Goal: Task Accomplishment & Management: Complete application form

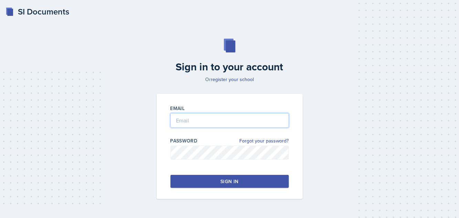
click at [211, 127] on input "email" at bounding box center [229, 120] width 118 height 14
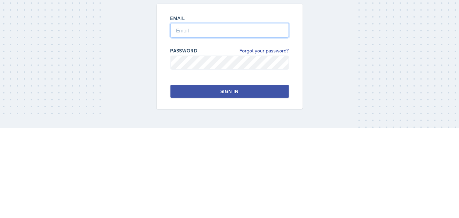
type input "[EMAIL_ADDRESS][DOMAIN_NAME]"
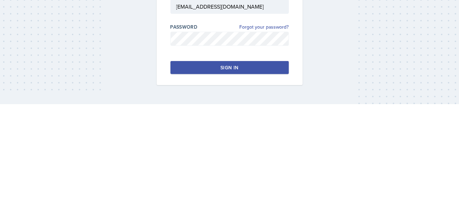
click at [388, 151] on div "Sign in to your account Or register your school Email [EMAIL_ADDRESS][DOMAIN_NA…" at bounding box center [229, 119] width 437 height 204
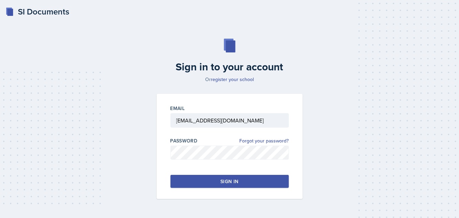
click at [222, 184] on div "Sign in" at bounding box center [229, 181] width 18 height 7
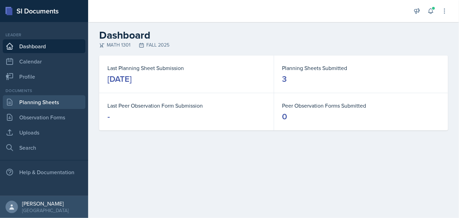
click at [49, 99] on link "Planning Sheets" at bounding box center [44, 102] width 83 height 14
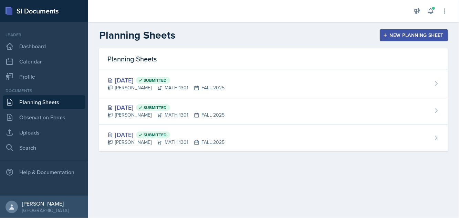
click at [409, 34] on div "New Planning Sheet" at bounding box center [413, 35] width 59 height 6
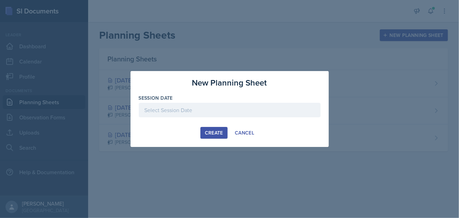
click at [219, 109] on div at bounding box center [230, 110] width 182 height 14
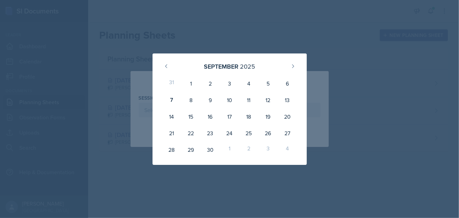
click at [189, 99] on div "8" at bounding box center [190, 100] width 19 height 17
type input "[DATE]"
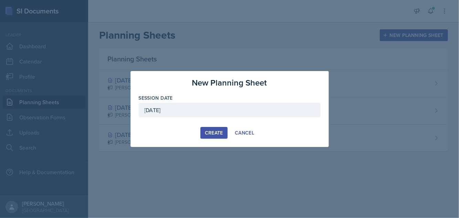
click at [210, 132] on div "Create" at bounding box center [214, 133] width 18 height 6
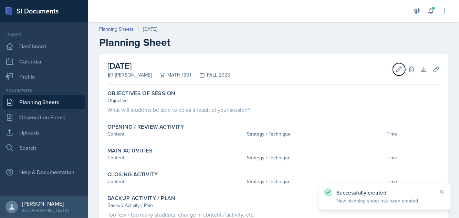
click at [393, 71] on button "Edit" at bounding box center [399, 69] width 12 height 12
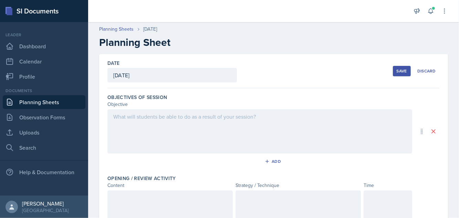
click at [347, 116] on div at bounding box center [259, 131] width 305 height 44
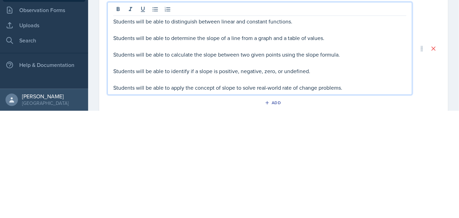
click at [266, 133] on p at bounding box center [259, 137] width 293 height 8
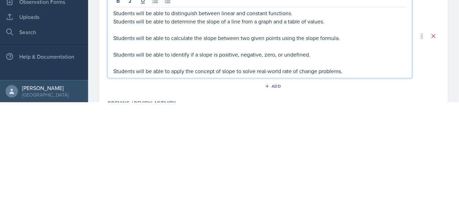
click at [200, 142] on p at bounding box center [259, 145] width 293 height 8
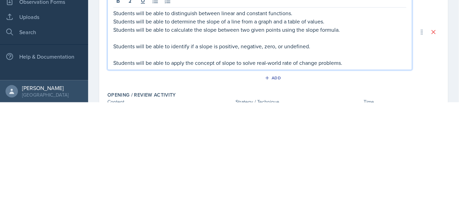
click at [219, 153] on p at bounding box center [259, 153] width 293 height 8
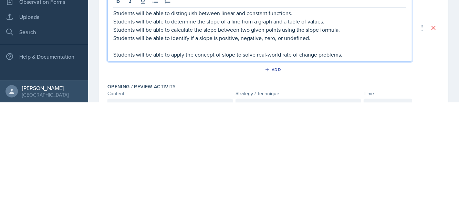
click at [242, 158] on p at bounding box center [259, 161] width 293 height 8
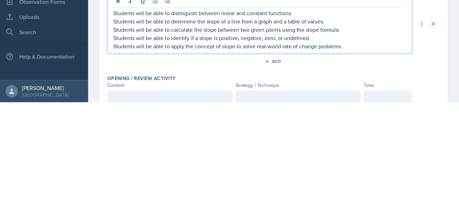
click at [358, 161] on p "Students will be able to apply the concept of slope to solve real-world rate of…" at bounding box center [259, 161] width 293 height 8
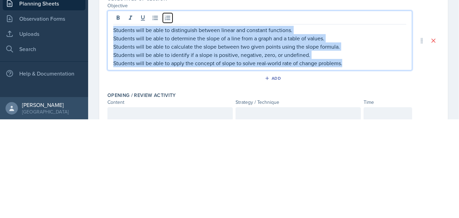
click at [167, 116] on icon at bounding box center [167, 116] width 7 height 7
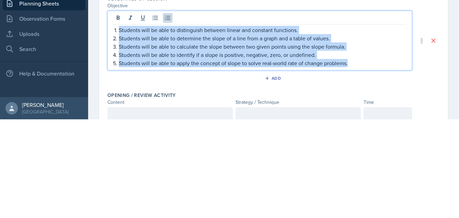
click at [354, 154] on p "Students will be able to identify if a slope is positive, negative, zero, or un…" at bounding box center [262, 153] width 287 height 8
click at [357, 141] on p "Students will be able to calculate the slope between two given points using the…" at bounding box center [262, 145] width 287 height 8
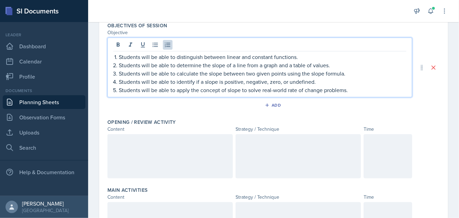
scroll to position [74, 0]
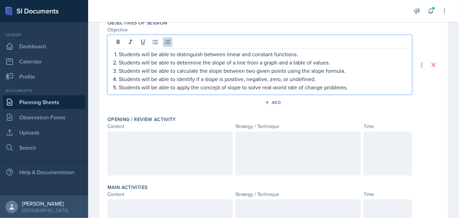
click at [145, 147] on div at bounding box center [169, 153] width 125 height 44
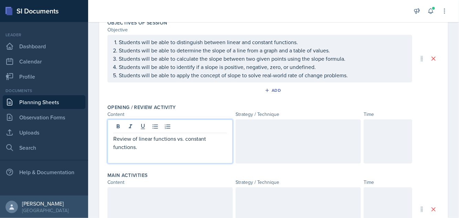
click at [147, 186] on div "Content" at bounding box center [169, 181] width 125 height 7
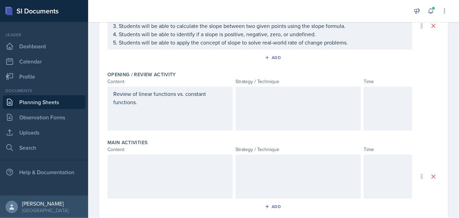
scroll to position [107, 0]
click at [159, 161] on div at bounding box center [169, 176] width 125 height 44
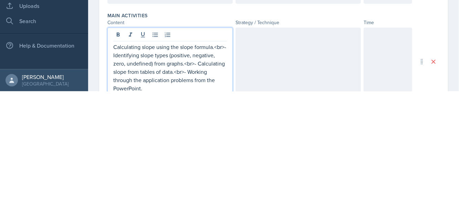
click at [197, 187] on p "Calculating slope using the slope formula.<br>- Identifying slope types (positi…" at bounding box center [170, 194] width 114 height 50
click at [171, 195] on p "Calculating slope using the slope formula.<br>- Identifying slope types (positi…" at bounding box center [170, 194] width 114 height 50
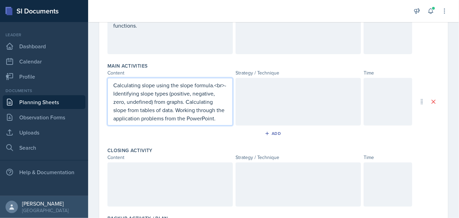
click at [160, 177] on div at bounding box center [169, 184] width 125 height 44
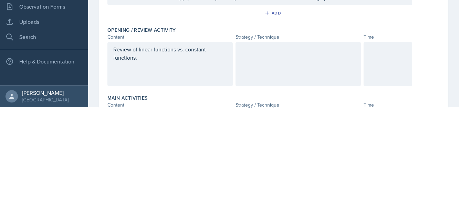
scroll to position [40, 0]
click at [284, 162] on div at bounding box center [297, 175] width 125 height 44
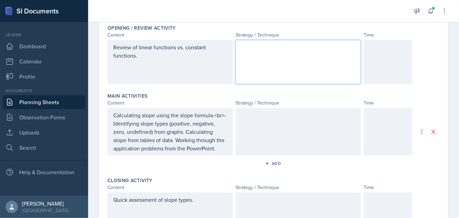
scroll to position [153, 0]
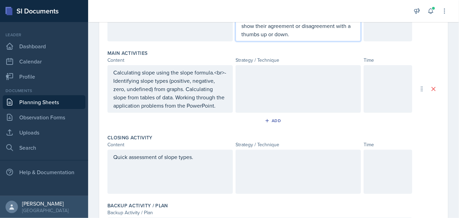
click at [283, 74] on p at bounding box center [298, 72] width 114 height 8
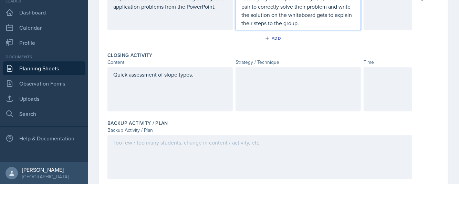
scroll to position [253, 0]
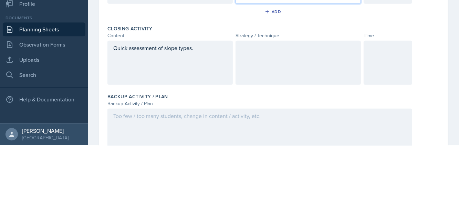
click at [285, 135] on div at bounding box center [297, 135] width 125 height 44
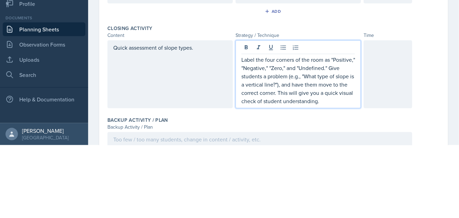
scroll to position [12, 0]
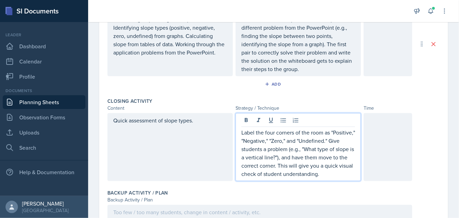
click at [352, 73] on p "Divide students into pairs. Give each pair a different problem from the PowerPo…" at bounding box center [298, 44] width 114 height 58
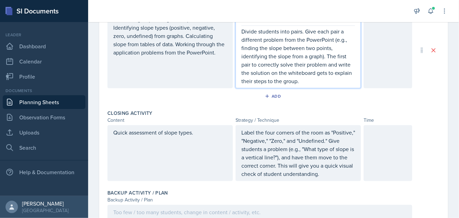
scroll to position [253, 0]
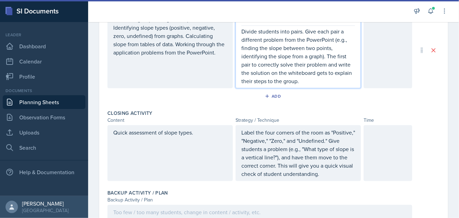
click at [385, 57] on div at bounding box center [387, 50] width 49 height 76
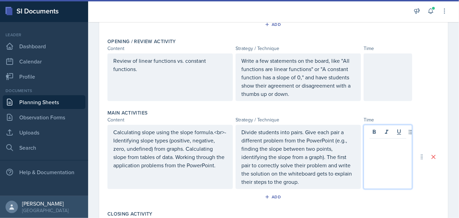
click at [386, 69] on div at bounding box center [387, 76] width 49 height 47
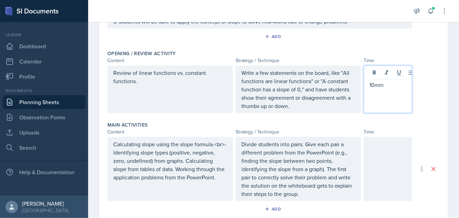
click at [404, 42] on div "Objectives of Session Objective Students will be able to distinguish between li…" at bounding box center [273, 5] width 332 height 84
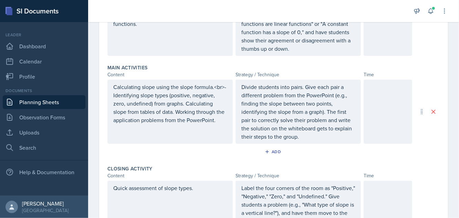
click at [384, 97] on div at bounding box center [387, 112] width 49 height 64
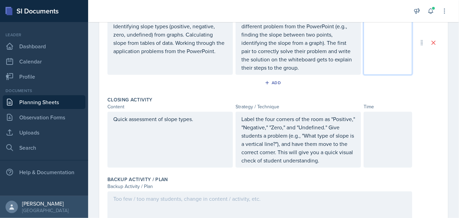
click at [382, 138] on div at bounding box center [387, 140] width 49 height 56
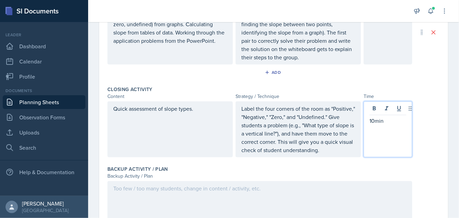
scroll to position [264, 0]
click at [313, 190] on div at bounding box center [259, 203] width 305 height 44
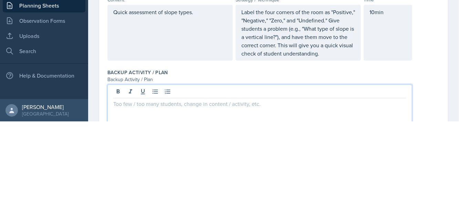
scroll to position [26, 0]
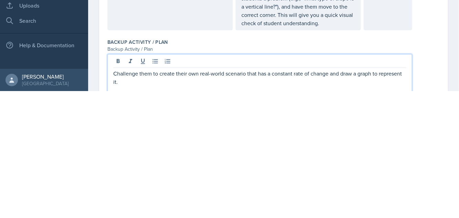
click at [439, 181] on div "Challenge them to create their own real-world scenario that has a constant rate…" at bounding box center [273, 203] width 332 height 44
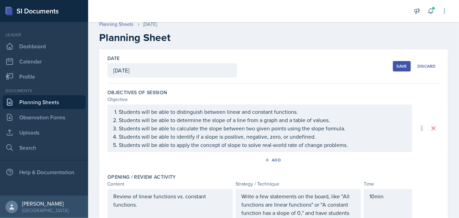
scroll to position [0, 0]
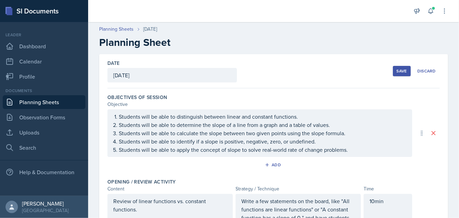
click at [399, 68] on div "Save" at bounding box center [401, 71] width 10 height 6
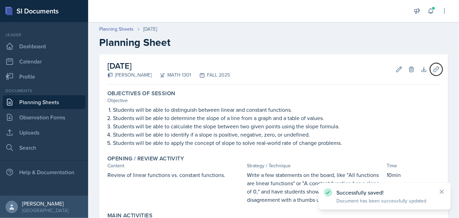
click at [437, 66] on icon at bounding box center [436, 69] width 7 height 7
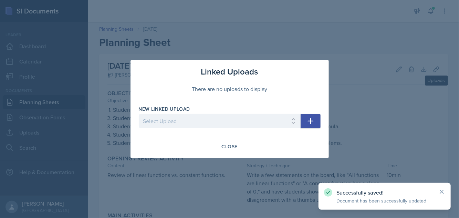
click at [313, 119] on icon "button" at bounding box center [310, 121] width 8 height 8
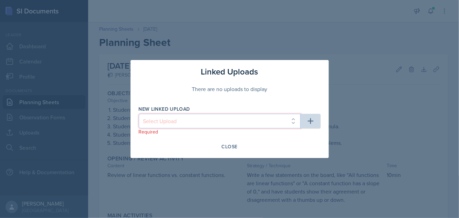
click at [242, 122] on select "Select Upload College Algebra Ch. 1: Introduction to Functions and Graphs Colle…" at bounding box center [220, 121] width 162 height 14
select select "f7b27be2-27e0-4af0-8654-5265d9d0bfc8"
click at [139, 114] on select "Select Upload College Algebra Ch. 1: Introduction to Functions and Graphs Colle…" at bounding box center [220, 121] width 162 height 14
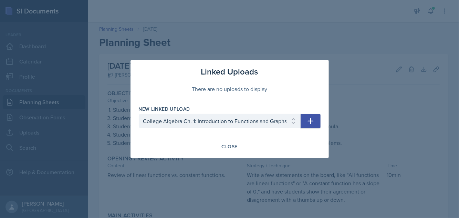
click at [312, 123] on icon "button" at bounding box center [310, 121] width 8 height 8
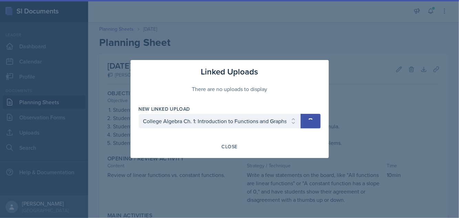
select select
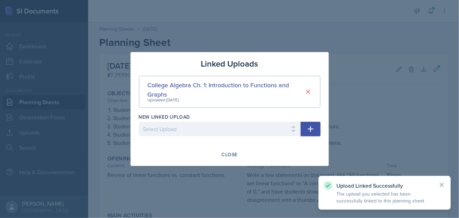
click at [231, 152] on div "Close" at bounding box center [230, 154] width 16 height 6
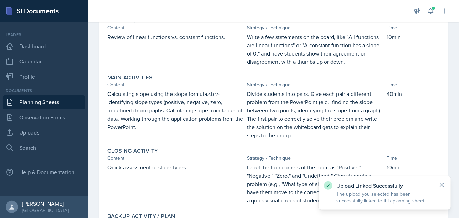
scroll to position [170, 0]
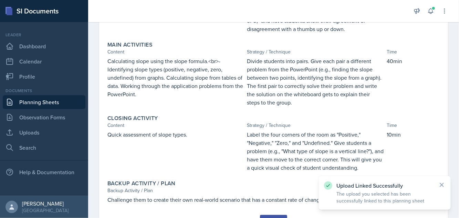
click at [279, 217] on div "Submit" at bounding box center [273, 221] width 18 height 6
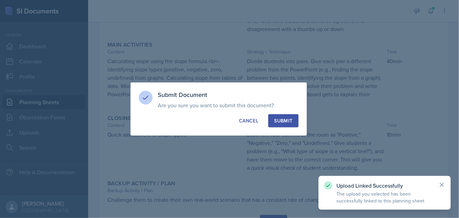
click at [283, 124] on button "Submit" at bounding box center [283, 120] width 30 height 13
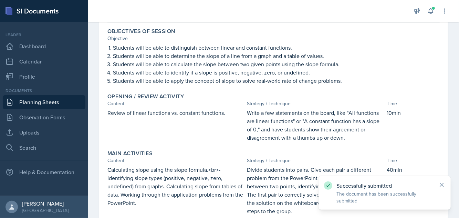
scroll to position [0, 0]
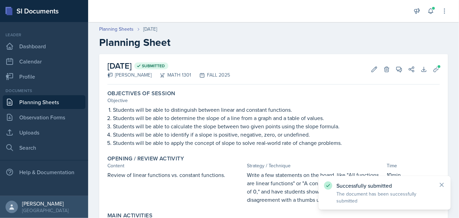
click at [65, 95] on link "Planning Sheets" at bounding box center [44, 102] width 83 height 14
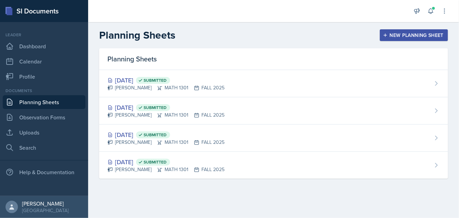
click at [413, 32] on div "New Planning Sheet" at bounding box center [413, 35] width 59 height 6
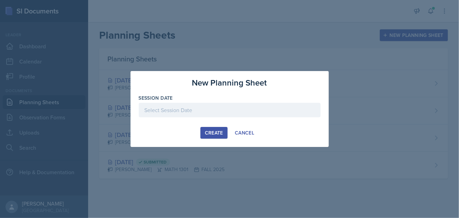
click at [220, 109] on div at bounding box center [230, 110] width 182 height 14
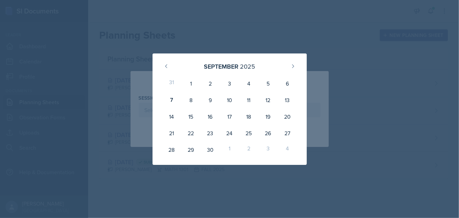
click at [229, 100] on div "10" at bounding box center [229, 100] width 19 height 17
type input "[DATE]"
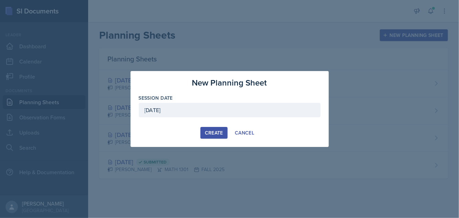
click at [210, 134] on div "Create" at bounding box center [214, 133] width 18 height 6
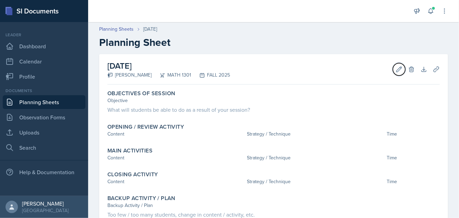
click at [396, 70] on icon at bounding box center [398, 69] width 7 height 7
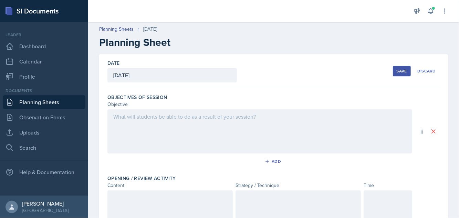
click at [216, 127] on div at bounding box center [259, 131] width 305 height 44
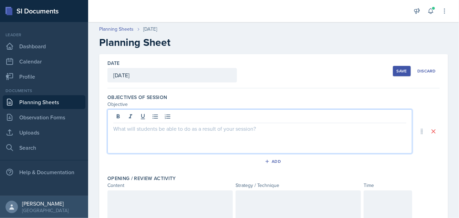
click at [199, 130] on p at bounding box center [259, 128] width 293 height 8
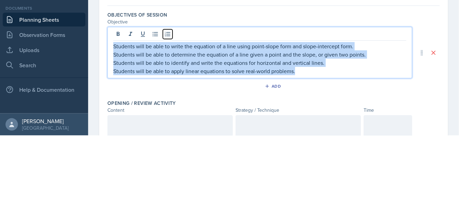
click at [169, 116] on icon at bounding box center [168, 116] width 6 height 4
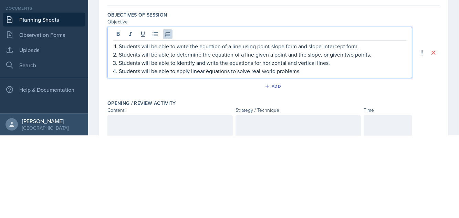
click at [215, 82] on div "[DATE]" at bounding box center [171, 75] width 129 height 14
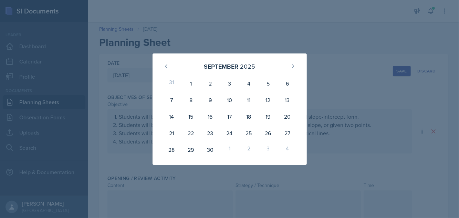
click at [348, 48] on div at bounding box center [229, 109] width 459 height 218
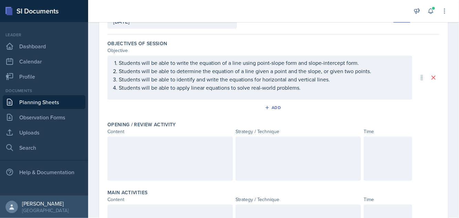
scroll to position [82, 0]
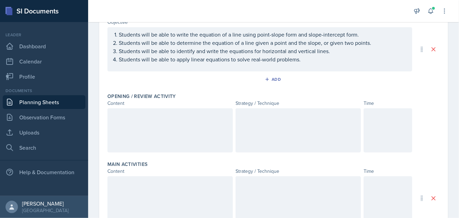
click at [156, 128] on div at bounding box center [169, 130] width 125 height 44
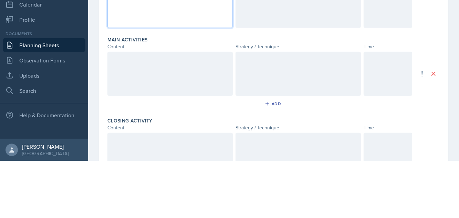
scroll to position [154, 0]
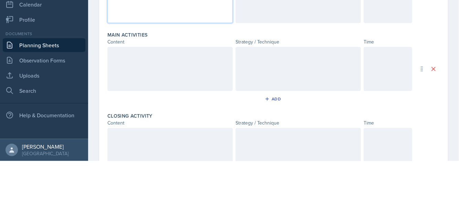
click at [183, 126] on div at bounding box center [169, 126] width 125 height 44
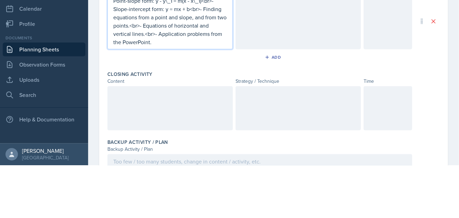
scroll to position [236, 0]
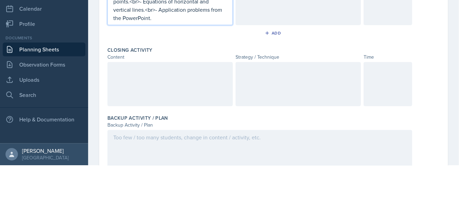
click at [174, 129] on div at bounding box center [169, 136] width 125 height 44
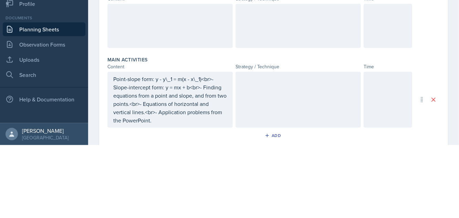
scroll to position [87, 0]
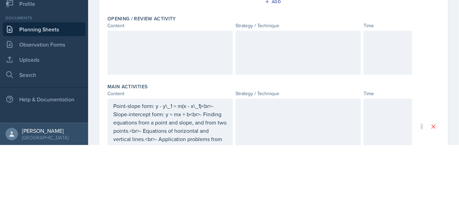
click at [284, 120] on div at bounding box center [297, 125] width 125 height 44
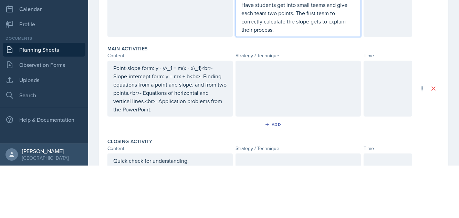
scroll to position [152, 0]
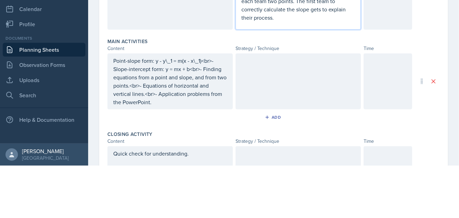
click at [285, 118] on div at bounding box center [297, 134] width 125 height 56
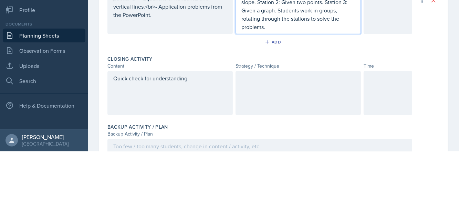
scroll to position [250, 0]
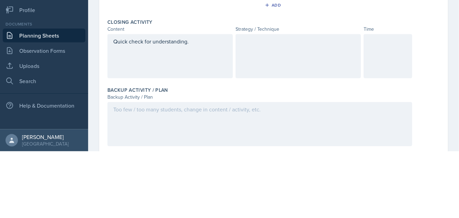
click at [290, 118] on div at bounding box center [297, 122] width 125 height 44
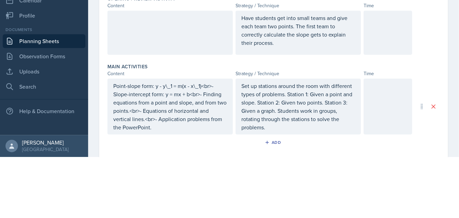
scroll to position [24, 0]
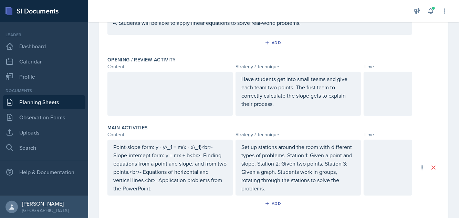
click at [167, 72] on div at bounding box center [169, 94] width 125 height 44
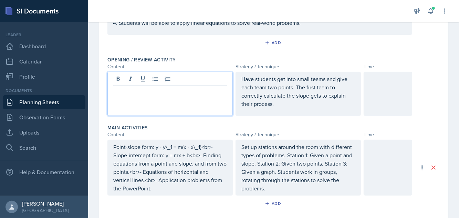
scroll to position [106, 0]
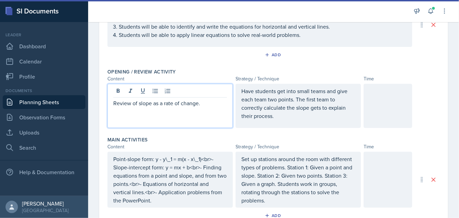
click at [218, 34] on div "Objectives of Session Objective Students will be able to write the equation of …" at bounding box center [273, 25] width 332 height 81
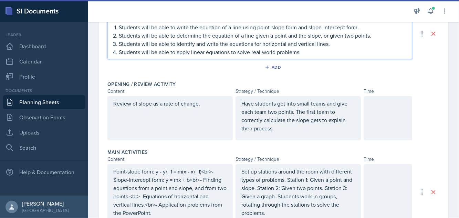
scroll to position [0, 0]
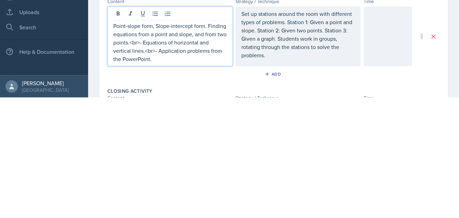
click at [143, 161] on p "Point-slope form, Slope-intercept form. Finding equations from a point and slop…" at bounding box center [170, 162] width 114 height 41
click at [140, 171] on p "Point-slope form, Slope-intercept form. Finding equations from a point and slop…" at bounding box center [170, 162] width 114 height 41
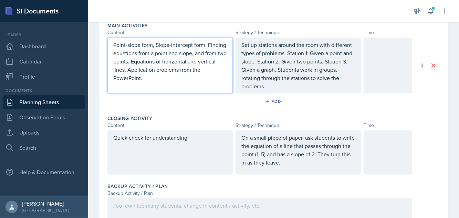
scroll to position [221, 0]
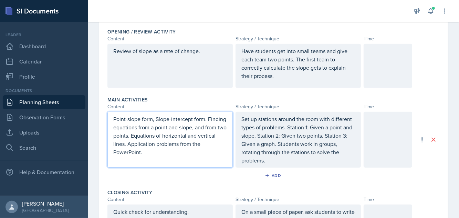
click at [383, 68] on div at bounding box center [387, 66] width 49 height 44
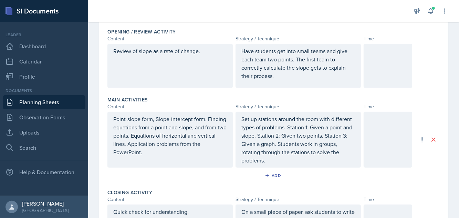
scroll to position [158, 0]
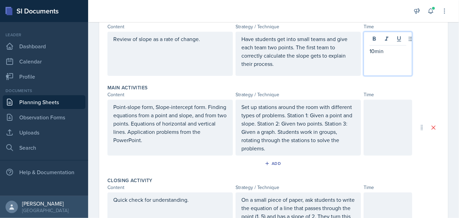
click at [436, 64] on div "Review of slope as a rate of change. Have students get into small teams and giv…" at bounding box center [273, 54] width 332 height 44
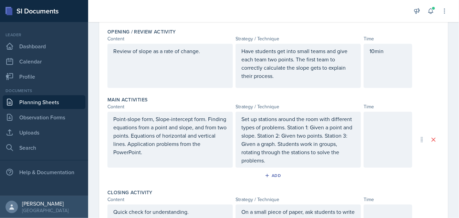
click at [382, 138] on div at bounding box center [387, 140] width 49 height 56
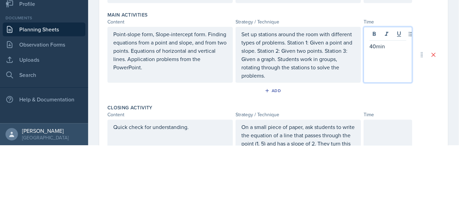
click at [438, 93] on div "Main Activities Content Strategy / Technique Time Point-slope form, Slope-inter…" at bounding box center [273, 127] width 332 height 93
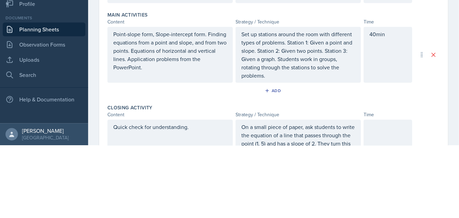
scroll to position [146, 0]
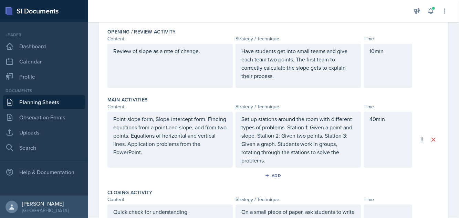
click at [377, 207] on p at bounding box center [387, 211] width 37 height 8
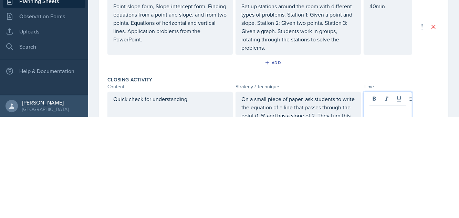
scroll to position [33, 0]
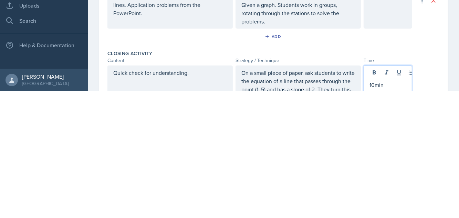
click at [437, 174] on div "Closing Activity Content Strategy / Technique Time Quick check for understandin…" at bounding box center [273, 208] width 332 height 68
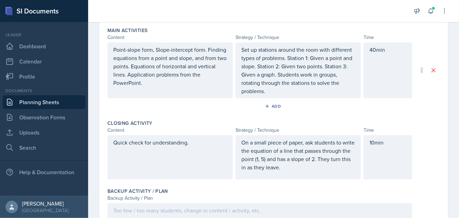
scroll to position [238, 0]
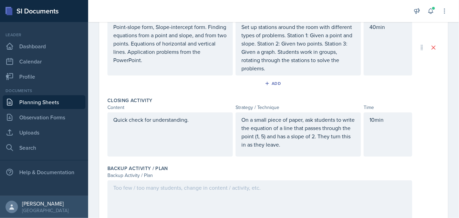
click at [200, 180] on div at bounding box center [259, 202] width 305 height 44
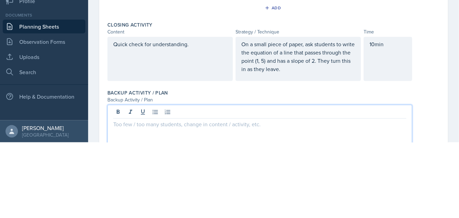
scroll to position [33, 0]
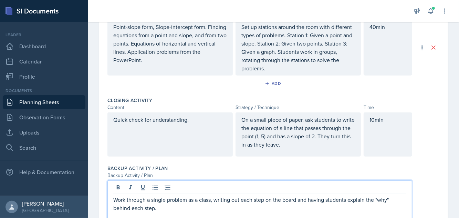
click at [420, 140] on div "Quick check for understanding. On a small piece of paper, ask students to write…" at bounding box center [273, 134] width 332 height 44
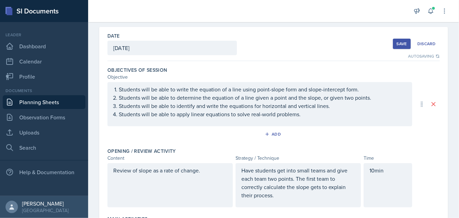
scroll to position [0, 0]
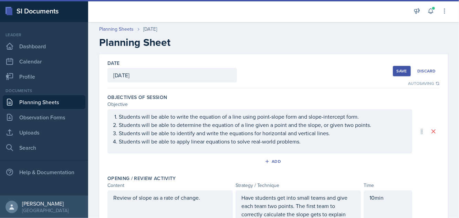
click at [404, 66] on button "Save" at bounding box center [402, 71] width 18 height 10
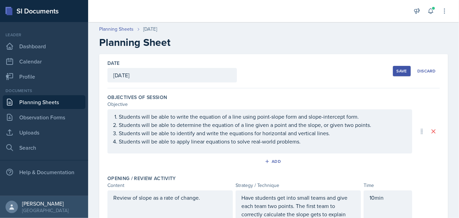
click at [204, 68] on div "[DATE]" at bounding box center [171, 75] width 129 height 14
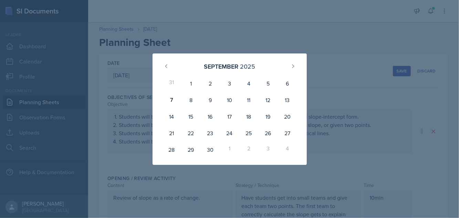
click at [226, 102] on div "10" at bounding box center [229, 100] width 19 height 17
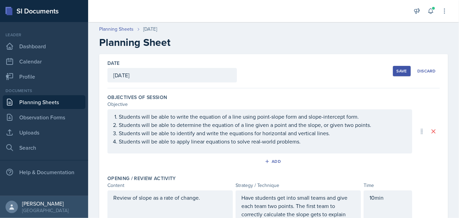
click at [397, 68] on div "Save" at bounding box center [401, 71] width 10 height 6
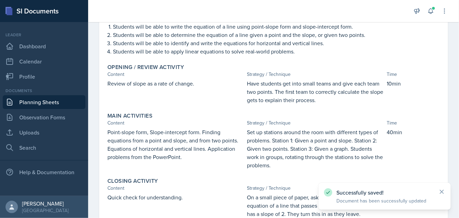
scroll to position [129, 0]
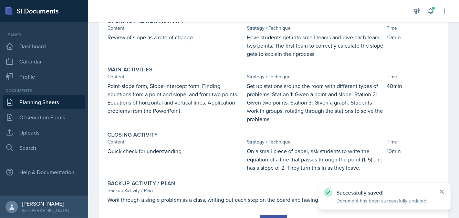
click at [442, 189] on icon at bounding box center [441, 191] width 7 height 7
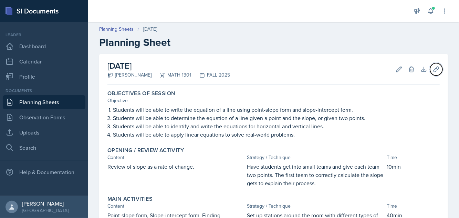
click at [441, 63] on button "Uploads" at bounding box center [436, 69] width 12 height 12
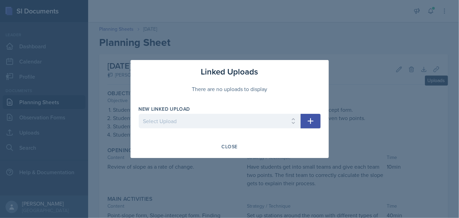
click at [312, 120] on icon "button" at bounding box center [310, 121] width 6 height 6
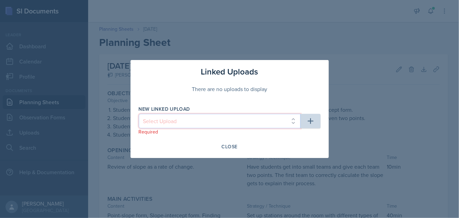
click at [288, 120] on select "Select Upload College Algebra Ch. 1: Introduction to Functions and Graphs Colle…" at bounding box center [220, 121] width 162 height 14
select select "ea66950a-cd16-4288-b6ab-6fb8d42728e8"
click at [139, 114] on select "Select Upload College Algebra Ch. 1: Introduction to Functions and Graphs Colle…" at bounding box center [220, 121] width 162 height 14
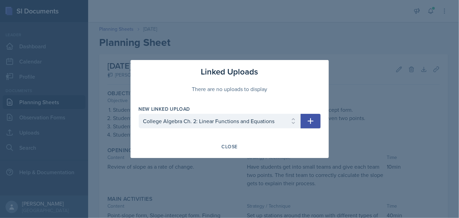
click at [313, 122] on icon "button" at bounding box center [310, 121] width 8 height 8
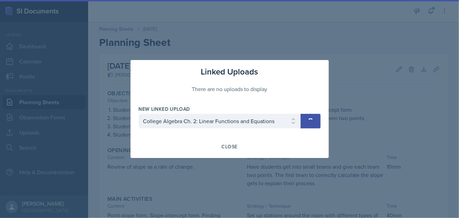
select select
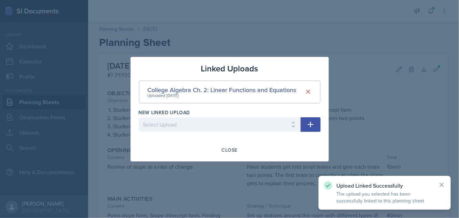
click at [233, 149] on div "Close" at bounding box center [230, 150] width 16 height 6
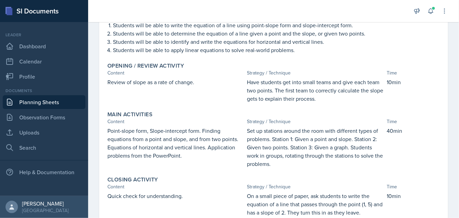
scroll to position [129, 0]
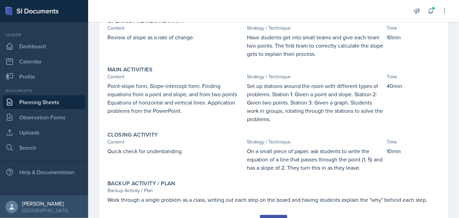
click at [276, 217] on div "Submit" at bounding box center [273, 221] width 18 height 6
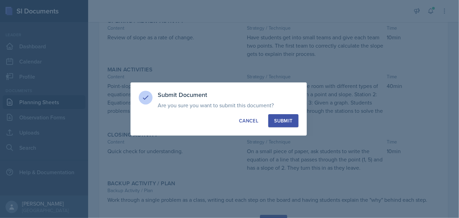
click at [293, 123] on button "Submit" at bounding box center [283, 120] width 30 height 13
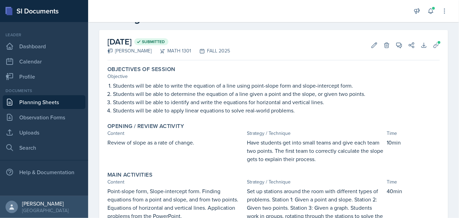
scroll to position [0, 0]
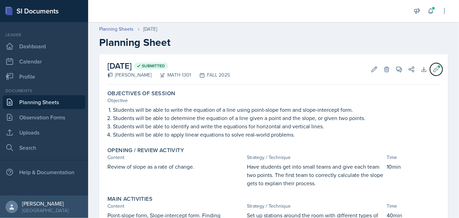
click at [439, 66] on icon at bounding box center [436, 69] width 7 height 7
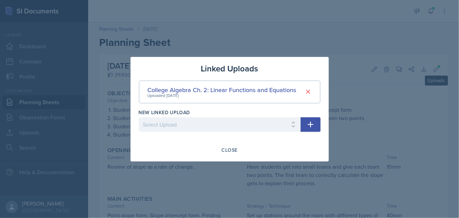
click at [381, 98] on div at bounding box center [229, 109] width 459 height 218
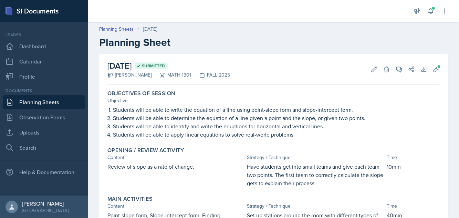
click at [62, 95] on link "Planning Sheets" at bounding box center [44, 102] width 83 height 14
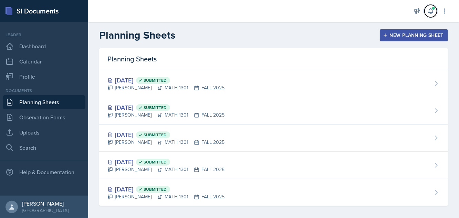
click at [431, 13] on icon at bounding box center [430, 11] width 4 height 5
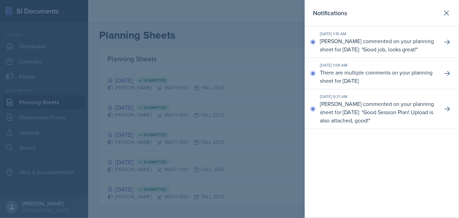
click at [396, 114] on p "[PERSON_NAME] commented on your planning sheet for [DATE]: " Good Session Plan!…" at bounding box center [378, 111] width 117 height 25
click at [448, 112] on icon at bounding box center [447, 108] width 7 height 7
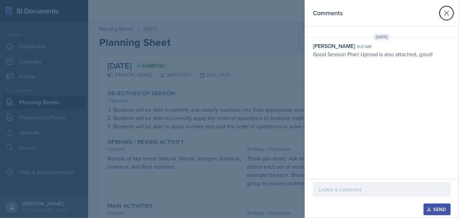
click at [448, 12] on icon at bounding box center [446, 13] width 8 height 8
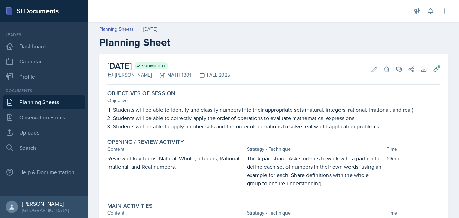
click at [426, 16] on div "Announcements New Announcement Title Message Create Notifications [DATE] 1:10 A…" at bounding box center [430, 11] width 34 height 22
click at [432, 15] on button at bounding box center [430, 11] width 12 height 12
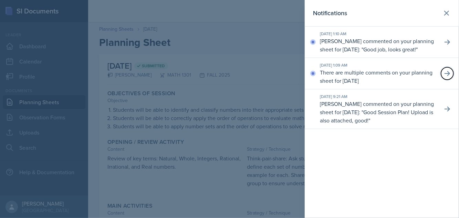
click at [447, 77] on icon at bounding box center [447, 73] width 7 height 7
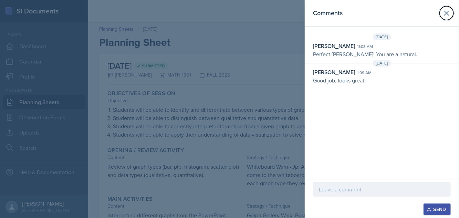
click at [445, 13] on icon at bounding box center [446, 13] width 8 height 8
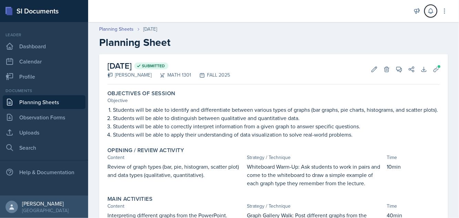
click at [432, 13] on icon at bounding box center [430, 11] width 7 height 7
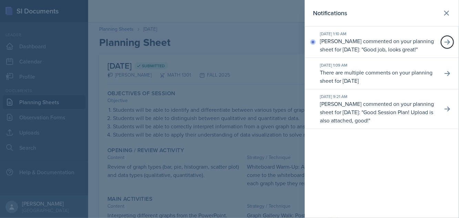
click at [451, 47] on button at bounding box center [447, 42] width 12 height 12
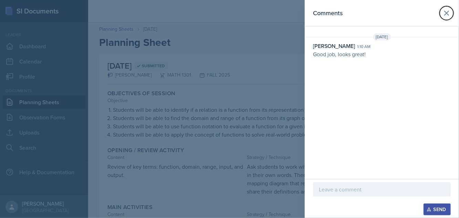
click at [448, 14] on icon at bounding box center [446, 13] width 8 height 8
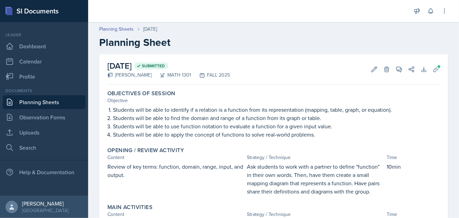
click at [50, 100] on link "Planning Sheets" at bounding box center [44, 102] width 83 height 14
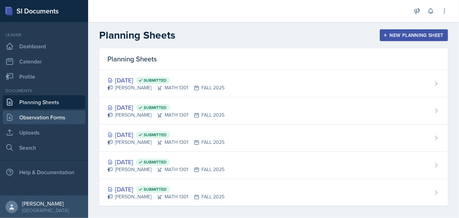
click at [61, 118] on link "Observation Forms" at bounding box center [44, 117] width 83 height 14
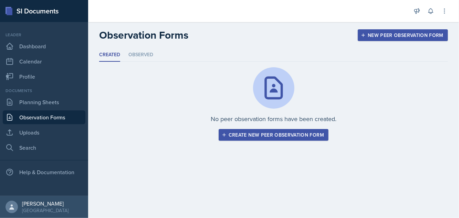
click at [141, 48] on li "Observed" at bounding box center [140, 54] width 25 height 13
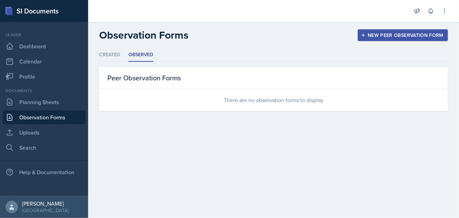
click at [119, 52] on li "Created" at bounding box center [109, 54] width 21 height 13
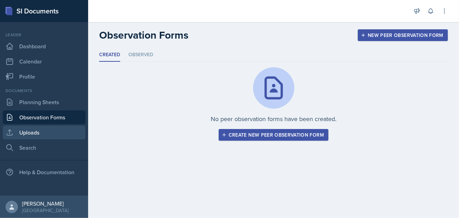
click at [56, 135] on link "Uploads" at bounding box center [44, 132] width 83 height 14
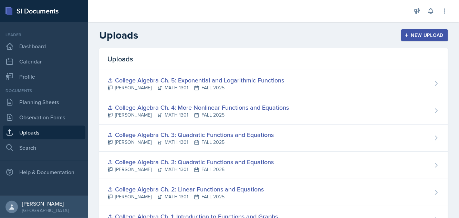
click at [224, 215] on div "College Algebra Ch. 1: Introduction to Functions and Graphs" at bounding box center [192, 215] width 170 height 9
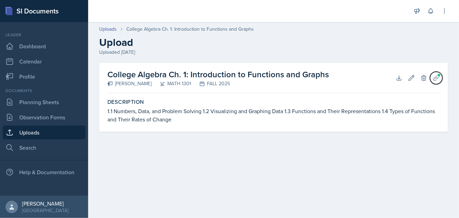
click at [439, 74] on span at bounding box center [439, 75] width 4 height 4
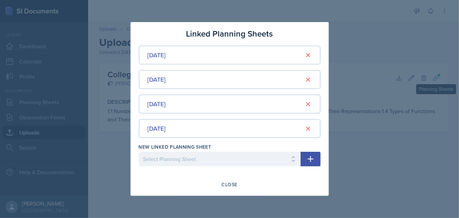
click at [225, 187] on div "Close" at bounding box center [230, 184] width 16 height 6
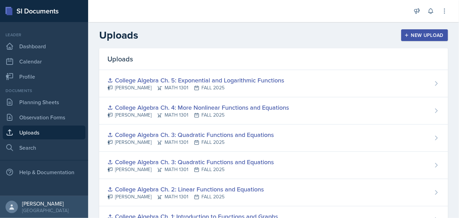
click at [219, 187] on div "College Algebra Ch. 2: Linear Functions and Equations" at bounding box center [185, 188] width 156 height 9
